Goal: Information Seeking & Learning: Learn about a topic

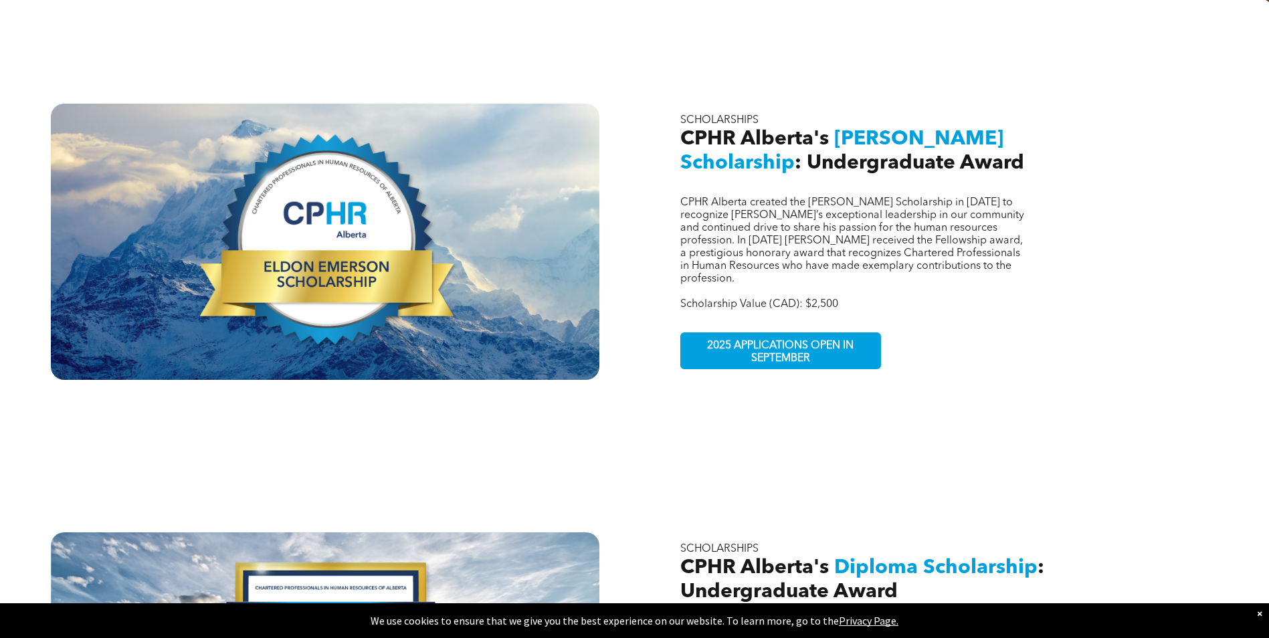
scroll to position [516, 0]
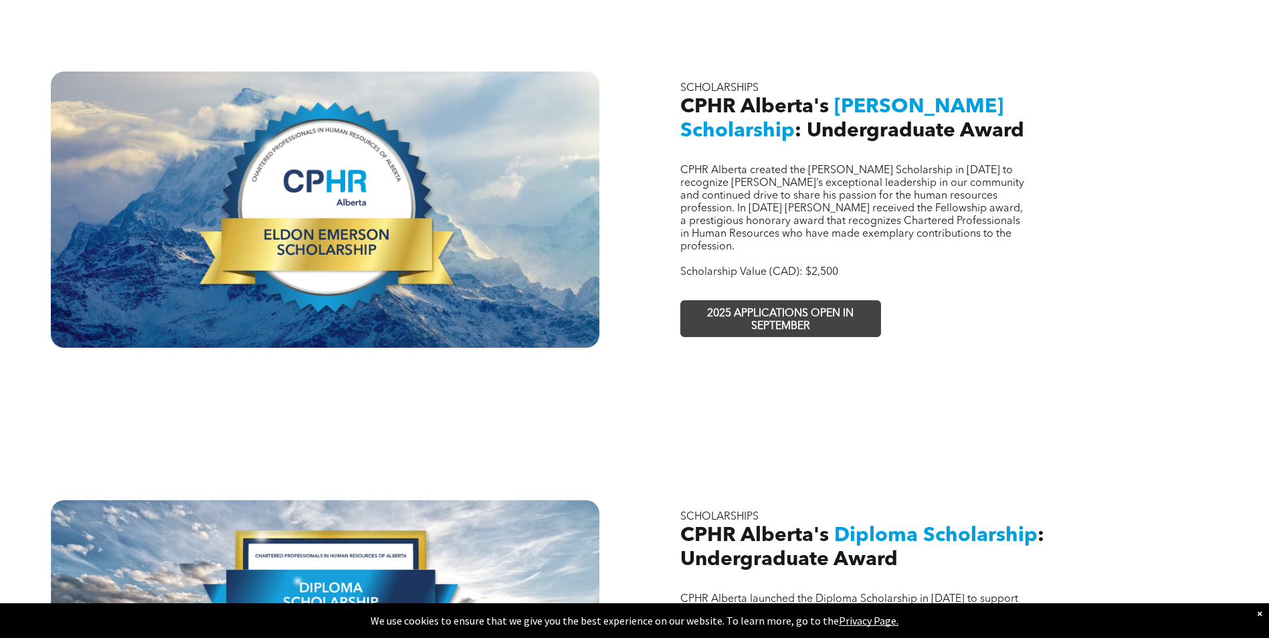
click at [748, 301] on span "2025 APPLICATIONS OPEN IN SEPTEMBER" at bounding box center [780, 320] width 195 height 39
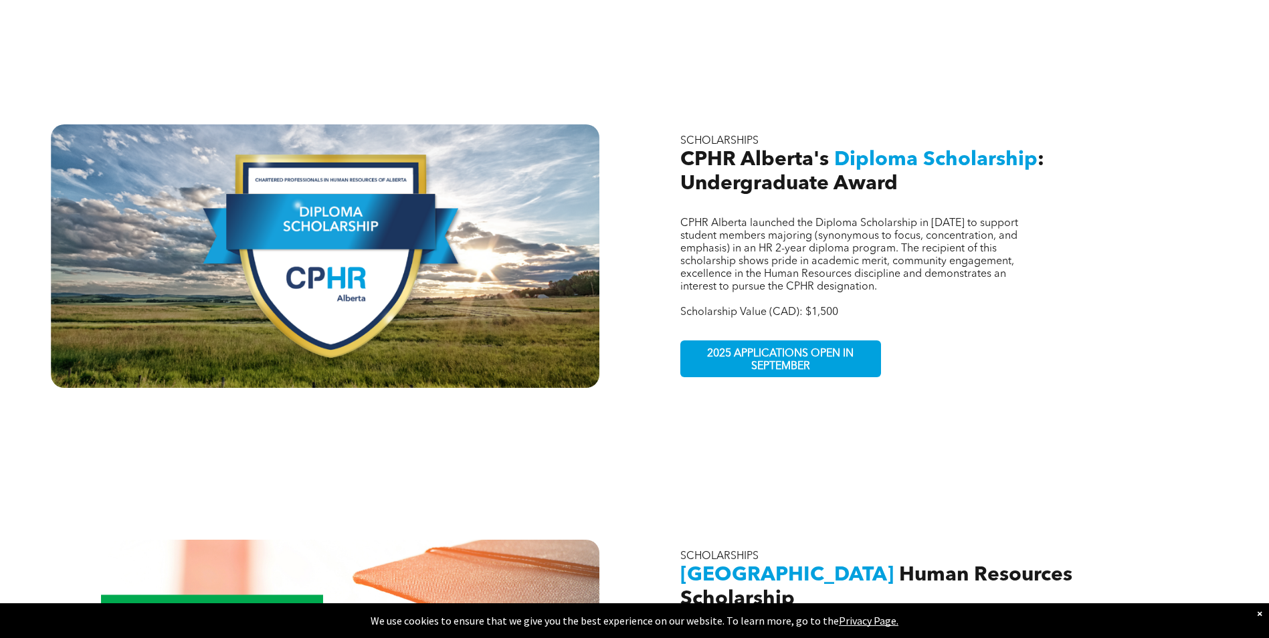
scroll to position [901, 0]
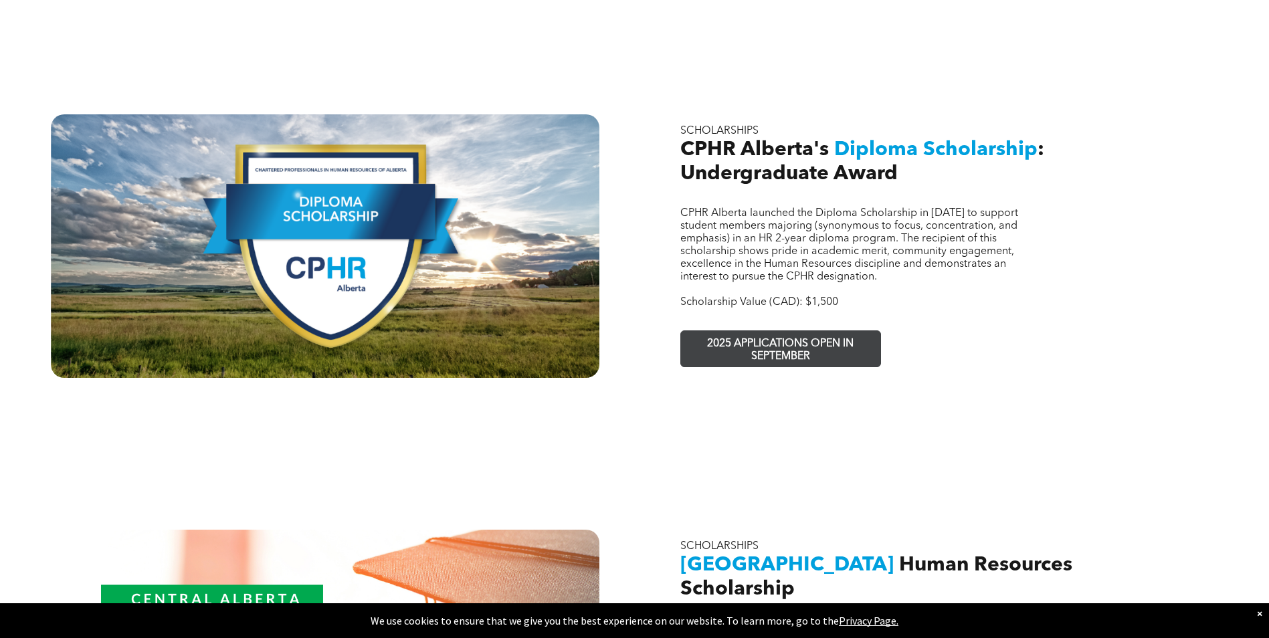
click at [841, 331] on span "2025 APPLICATIONS OPEN IN SEPTEMBER" at bounding box center [780, 350] width 195 height 39
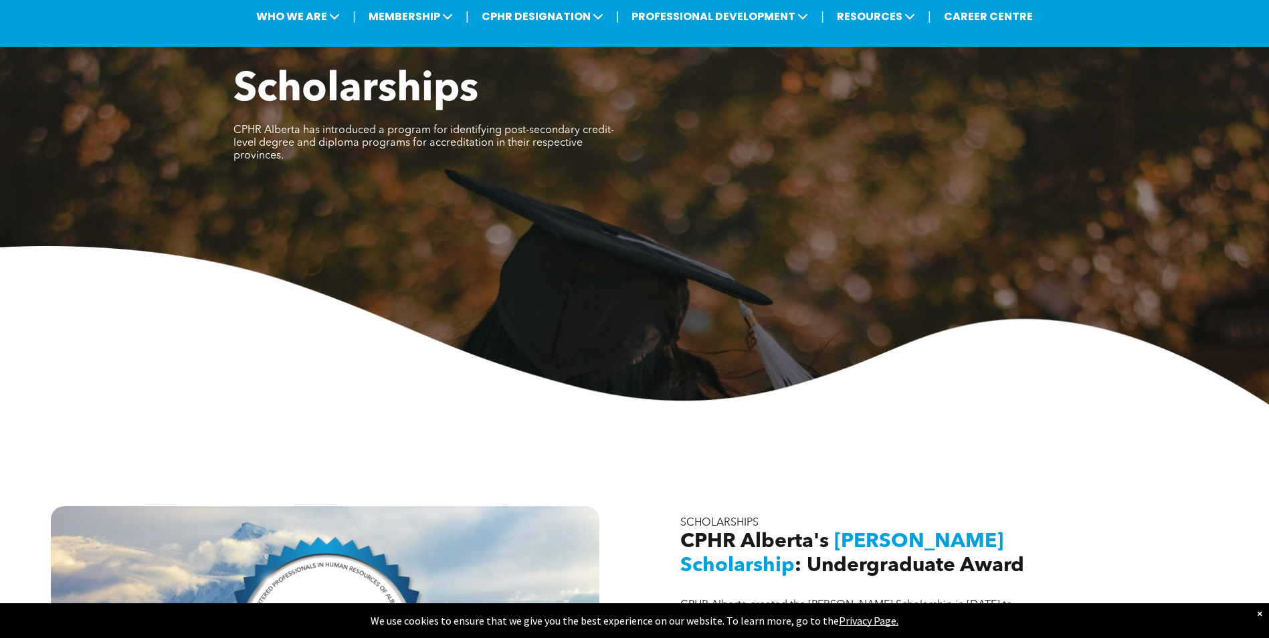
scroll to position [0, 0]
